Goal: Task Accomplishment & Management: Manage account settings

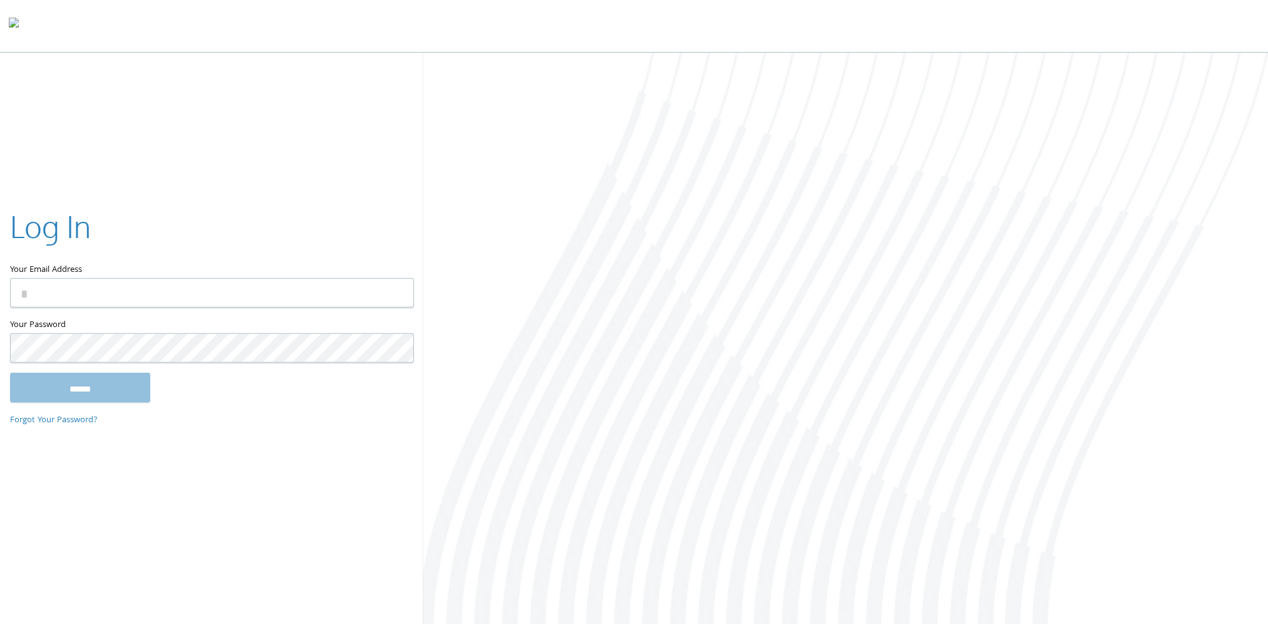
type input "**********"
click at [44, 396] on input "******" at bounding box center [80, 387] width 140 height 30
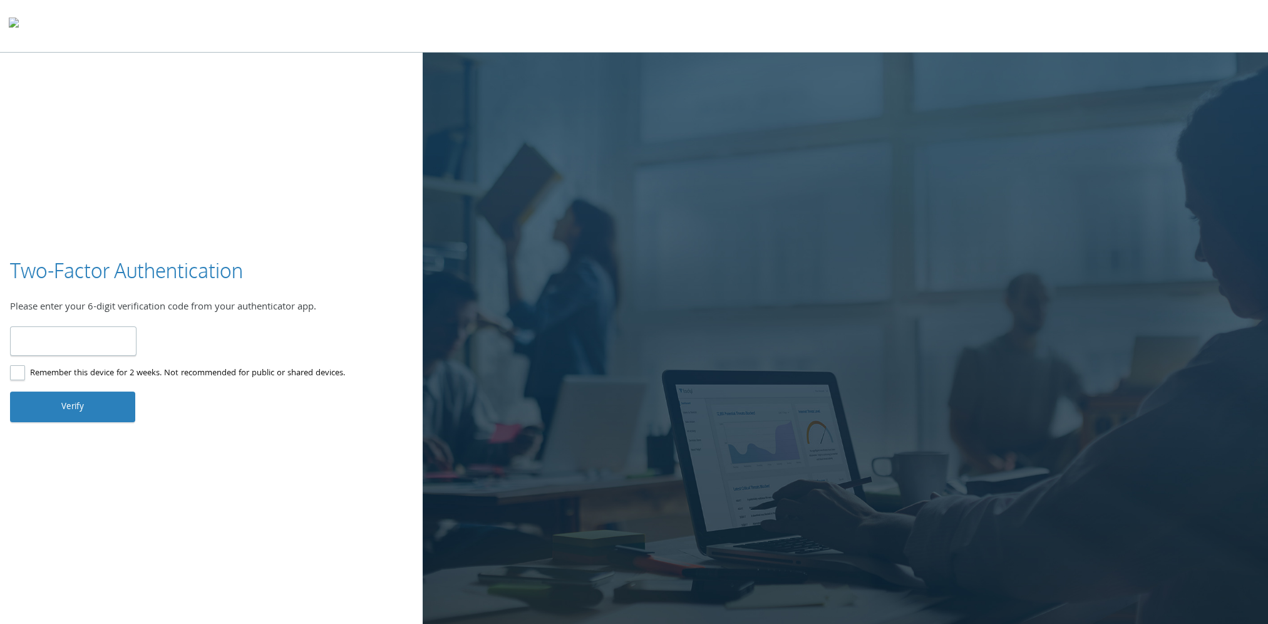
type input "******"
click at [97, 409] on button "Verify" at bounding box center [72, 406] width 125 height 30
